Goal: Task Accomplishment & Management: Use online tool/utility

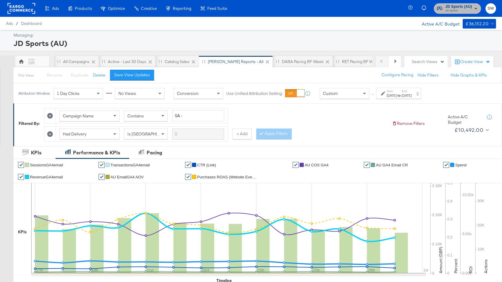
click at [453, 8] on span "JD Sports (AU)" at bounding box center [458, 7] width 27 height 6
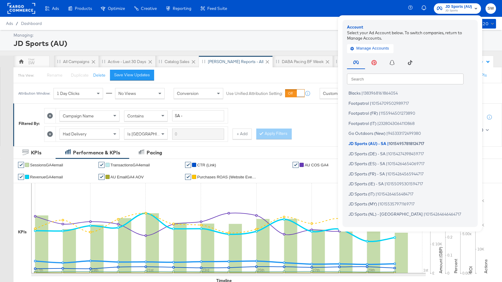
click at [390, 79] on input "text" at bounding box center [405, 78] width 117 height 11
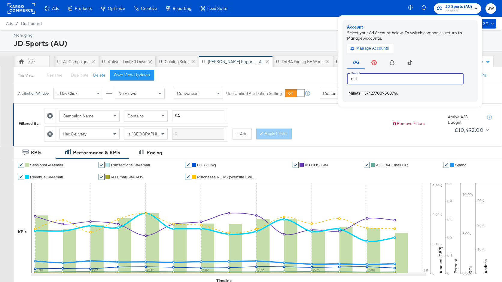
type input "mill"
click at [387, 93] on span "1374277089503746" at bounding box center [380, 93] width 35 height 5
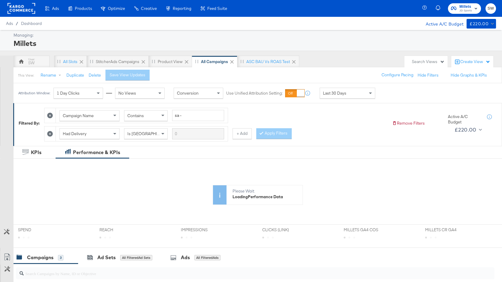
scroll to position [149, 0]
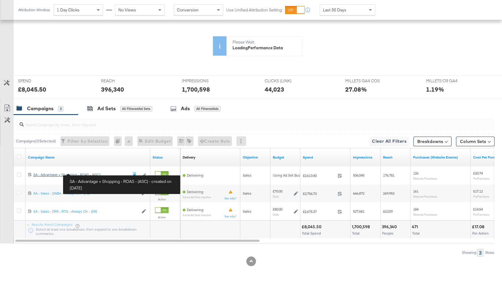
click at [86, 173] on div "SA - Advantage + Shopping - ROAS - (ASC) SA - Advantage + Shopping - ROAS - (AS…" at bounding box center [80, 174] width 95 height 5
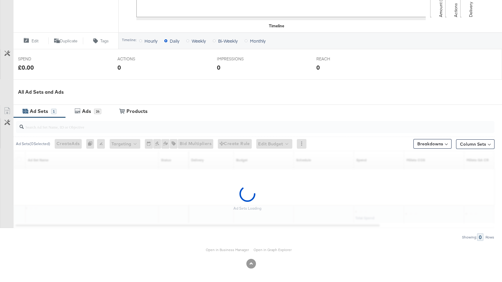
scroll to position [177, 0]
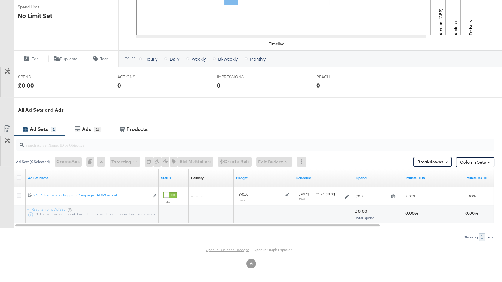
click at [234, 248] on link "Open in Business Manager" at bounding box center [227, 249] width 43 height 5
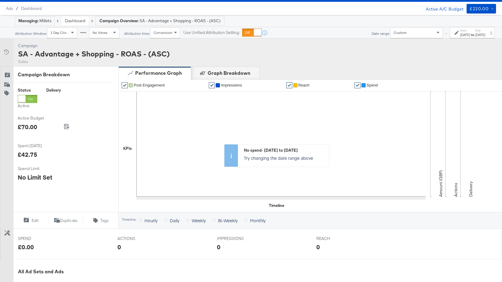
scroll to position [0, 0]
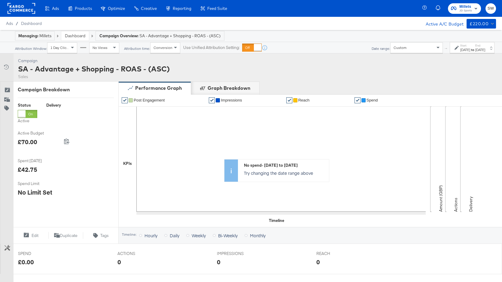
click at [80, 35] on link "Dashboard" at bounding box center [75, 35] width 20 height 5
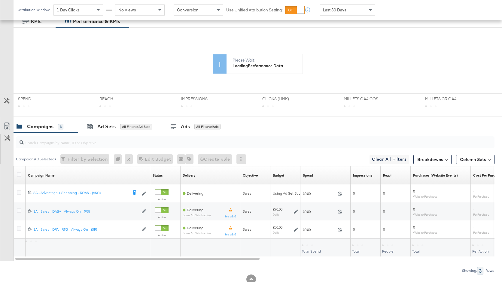
scroll to position [149, 0]
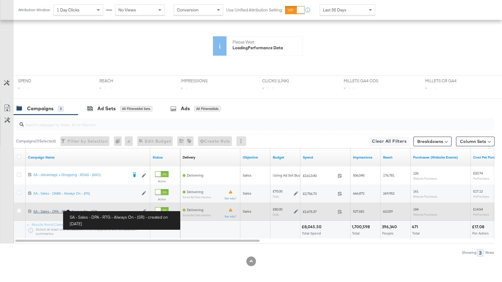
click at [94, 211] on div "SA - Sales - DPA - RTG - Always On - (SR) SA - Sales - DPA - RTG - Always On - …" at bounding box center [85, 211] width 105 height 5
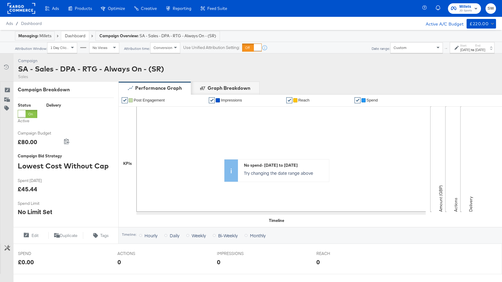
scroll to position [231, 0]
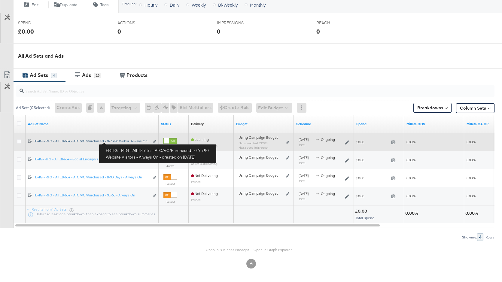
click at [122, 142] on div "FB+IG - RTG - All 18-65+ - ATC/VC/Purchased - 0-7 +90 Website Visitors - Always…" at bounding box center [91, 141] width 116 height 5
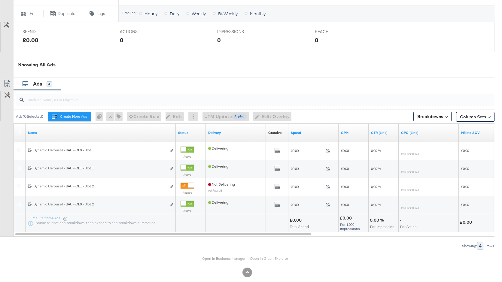
scroll to position [308, 0]
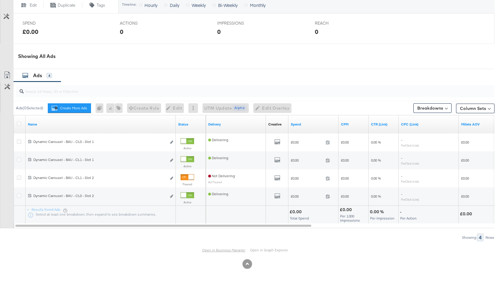
click at [217, 249] on link "Open in Business Manager" at bounding box center [223, 250] width 43 height 5
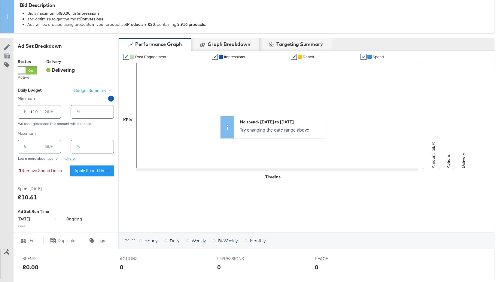
scroll to position [0, 0]
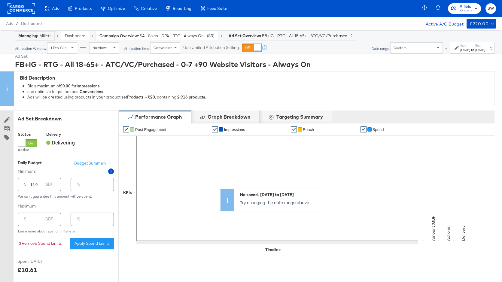
click at [83, 37] on link "Dashboard" at bounding box center [75, 35] width 20 height 5
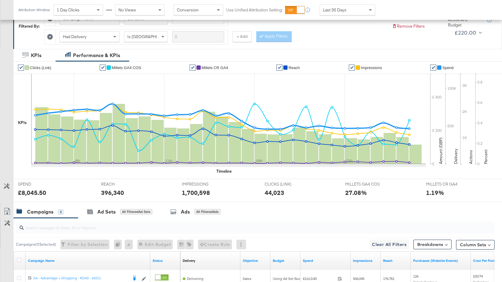
scroll to position [200, 0]
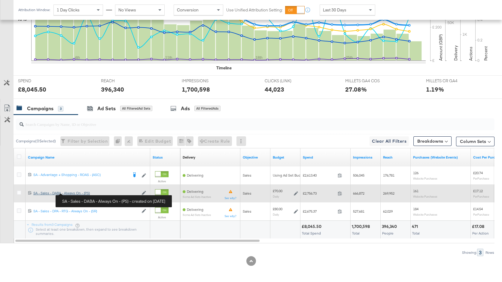
click at [78, 193] on div "SA - Sales - DABA - Always On - (PS) SA - Sales - DABA - Always On - (PS)" at bounding box center [85, 193] width 105 height 5
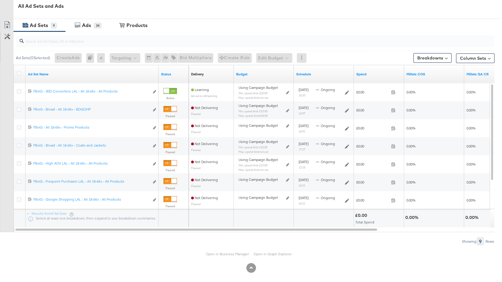
scroll to position [285, 0]
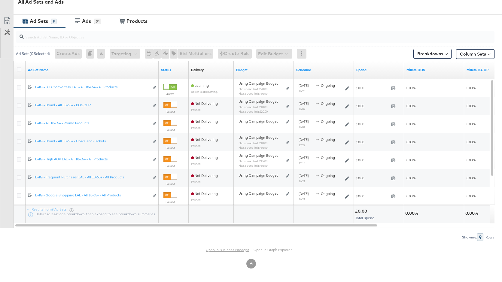
click at [217, 250] on link "Open in Business Manager" at bounding box center [227, 249] width 43 height 5
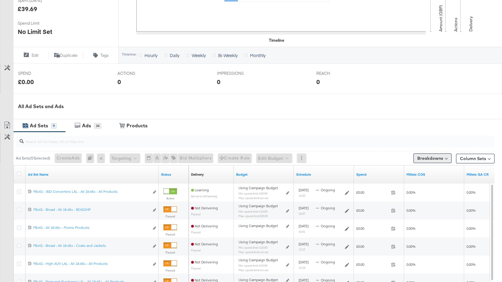
scroll to position [0, 0]
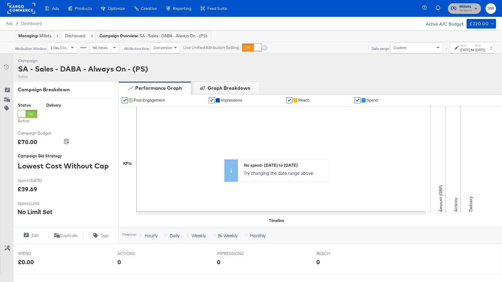
click at [458, 10] on span "Millets JD Sports" at bounding box center [464, 9] width 27 height 10
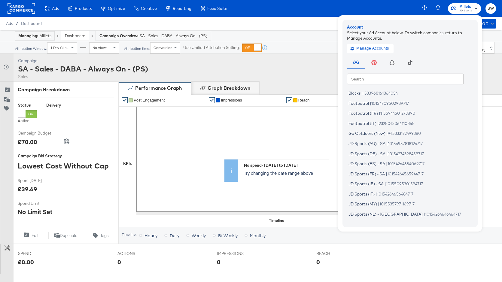
click at [360, 84] on input "text" at bounding box center [405, 78] width 117 height 11
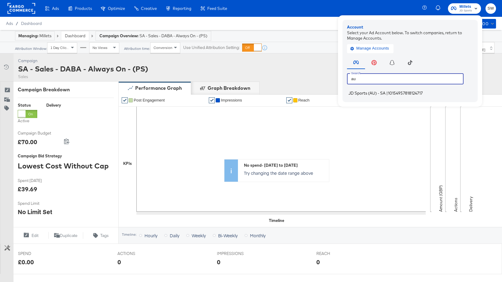
type input "au"
click at [377, 94] on span "JD Sports (AU) - SA" at bounding box center [366, 93] width 37 height 5
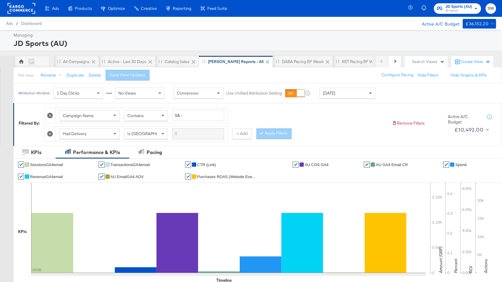
scroll to position [289, 0]
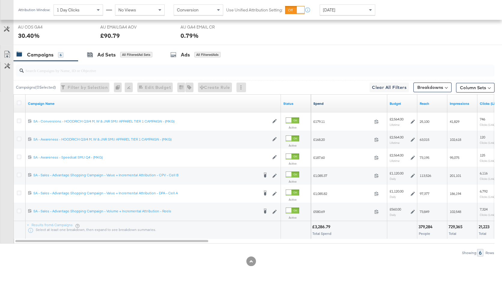
click at [352, 101] on link "Spend" at bounding box center [348, 103] width 71 height 5
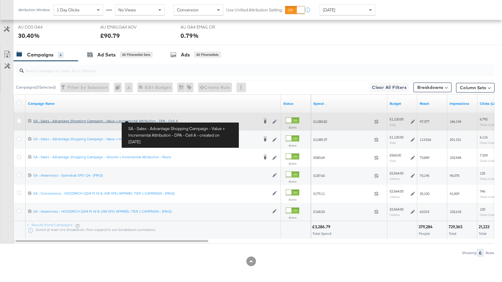
click at [144, 120] on div "SA - Sales - Advantage Shopping Campaign - Value + Incremental Attribution - DP…" at bounding box center [145, 121] width 225 height 5
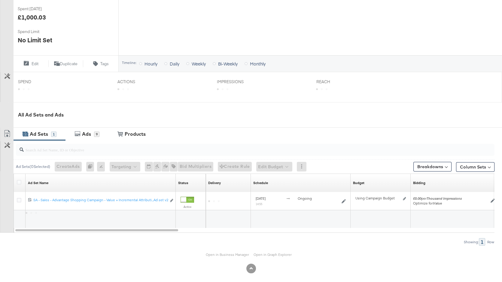
scroll to position [176, 0]
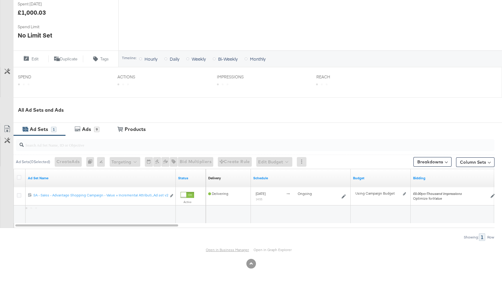
click at [235, 249] on link "Open in Business Manager" at bounding box center [227, 249] width 43 height 5
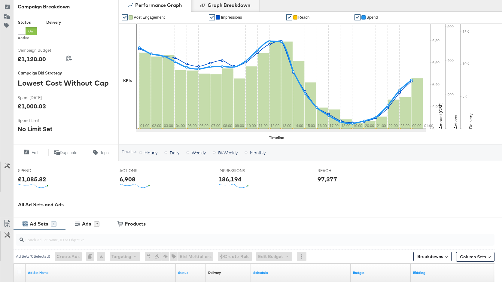
scroll to position [0, 0]
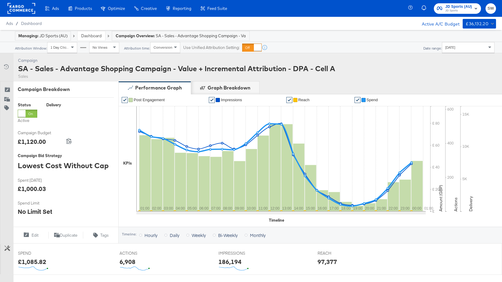
click at [466, 7] on span "JD Sports (AU)" at bounding box center [458, 7] width 27 height 6
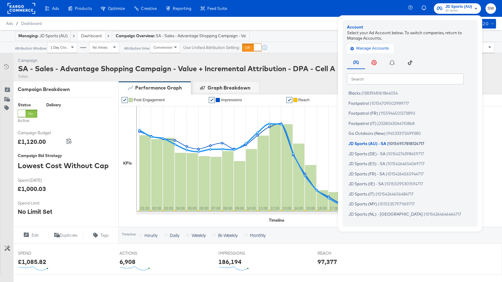
click at [414, 82] on input "text" at bounding box center [405, 78] width 117 height 11
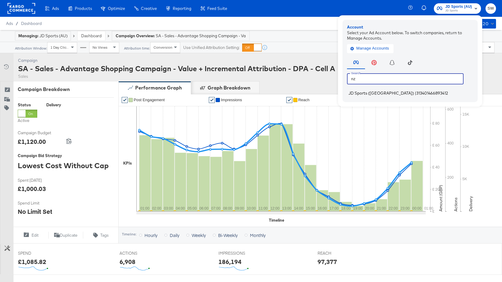
type input "nz"
click at [414, 93] on li "JD Sports (NZ) | 313401466893412" at bounding box center [411, 93] width 129 height 9
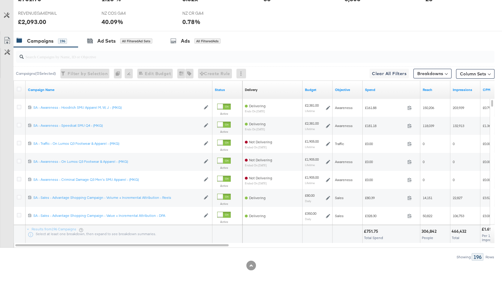
scroll to position [294, 0]
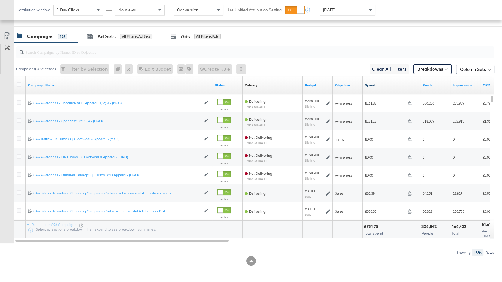
click at [390, 85] on link "Spend" at bounding box center [391, 85] width 53 height 5
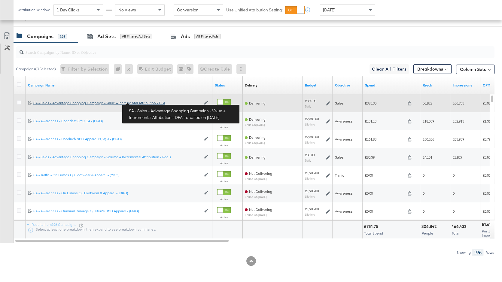
click at [145, 102] on div "SA - Sales - Advantage Shopping Campaign - Value + Incremental Attribution - DP…" at bounding box center [116, 103] width 167 height 5
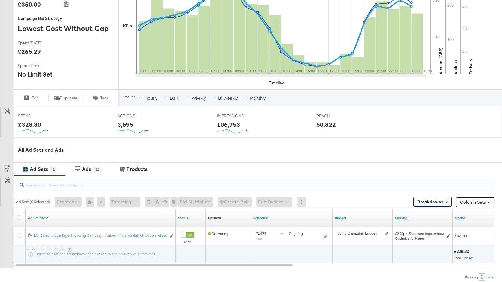
scroll to position [177, 0]
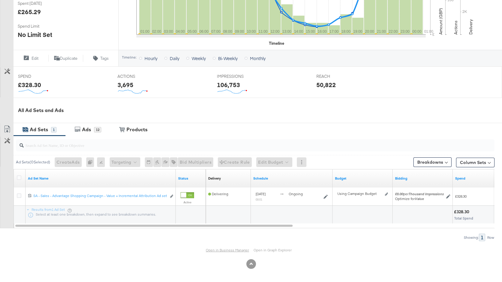
click at [225, 251] on link "Open in Business Manager" at bounding box center [227, 250] width 43 height 5
